Goal: Check status: Check status

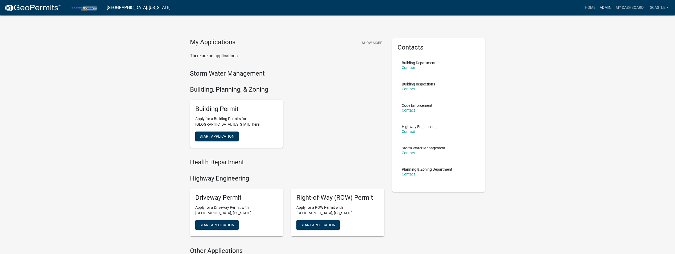
click at [605, 7] on link "Admin" at bounding box center [606, 8] width 16 height 10
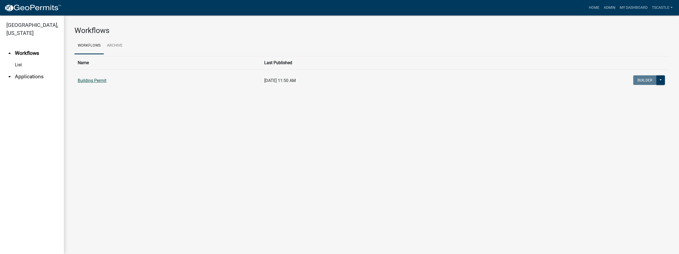
click at [97, 81] on link "Building Permit" at bounding box center [92, 80] width 29 height 5
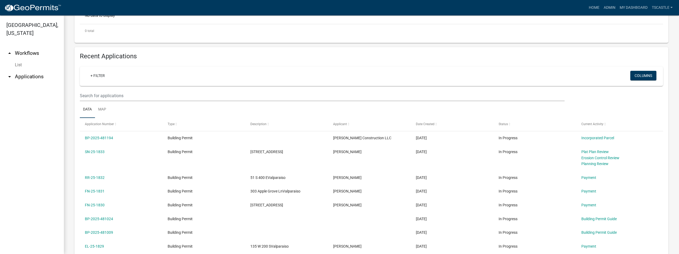
scroll to position [160, 0]
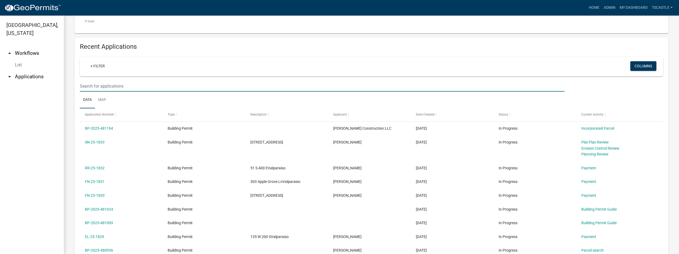
click at [92, 86] on input "text" at bounding box center [322, 86] width 485 height 11
type input "25-895"
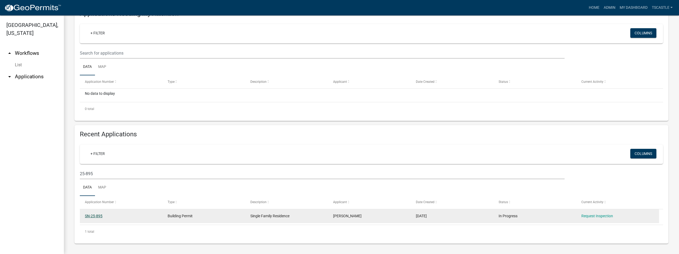
click at [95, 216] on link "SN-25-895" at bounding box center [94, 216] width 18 height 4
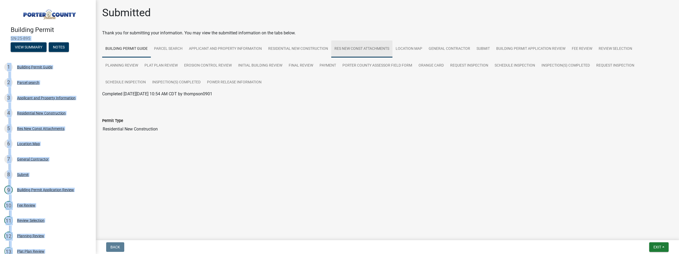
click at [364, 51] on link "Res New Const Attachments" at bounding box center [361, 48] width 61 height 17
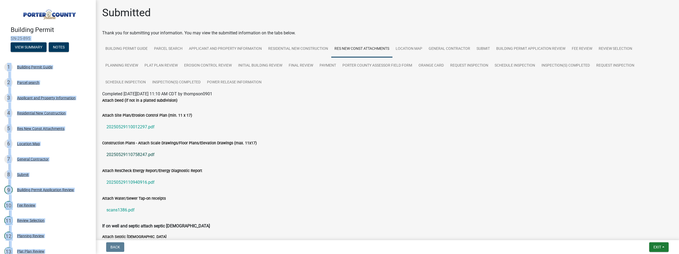
click at [129, 154] on link "20250529110758247.pdf" at bounding box center [387, 154] width 571 height 13
